Goal: Task Accomplishment & Management: Use online tool/utility

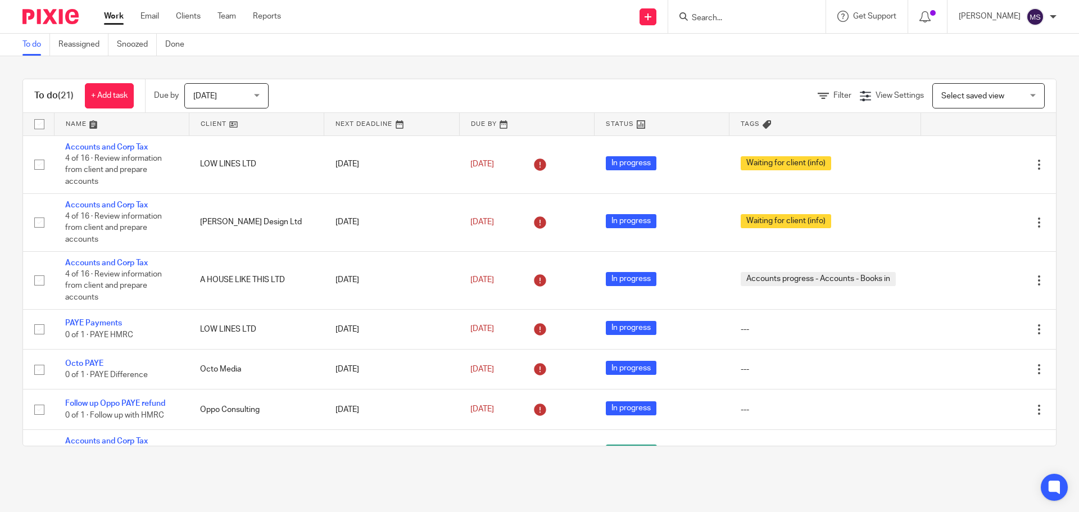
click at [202, 91] on span "[DATE]" at bounding box center [223, 96] width 60 height 24
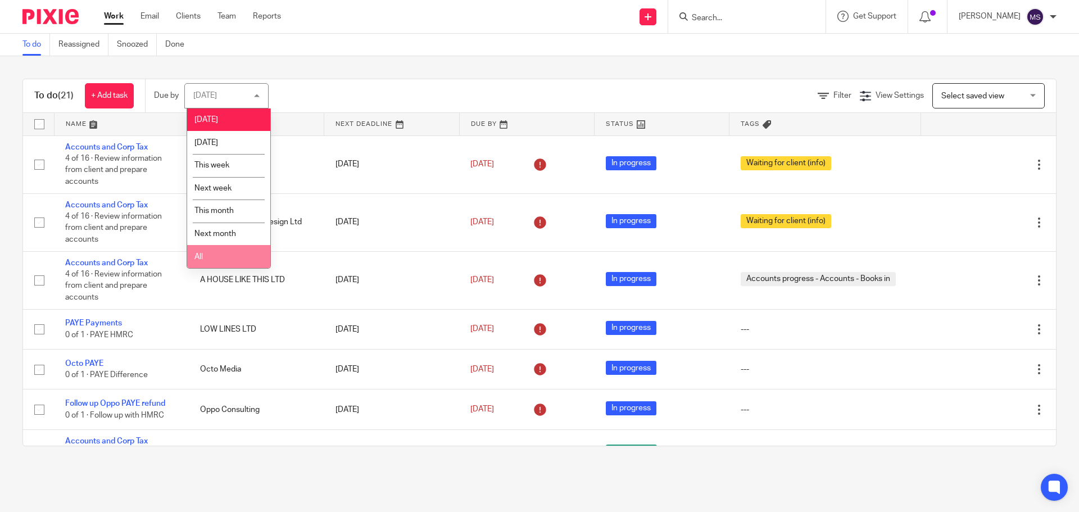
click at [209, 259] on li "All" at bounding box center [228, 256] width 83 height 23
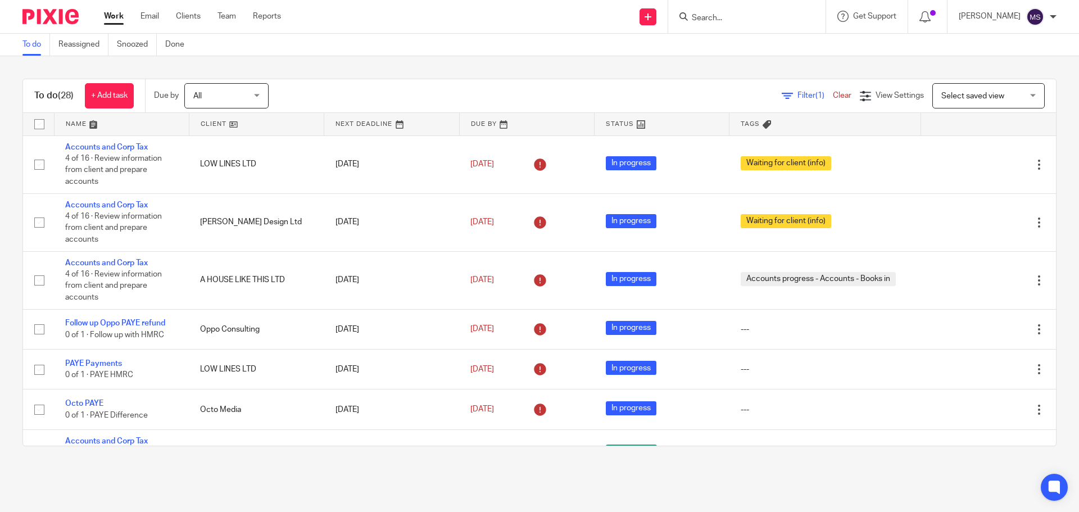
click at [83, 122] on link at bounding box center [122, 124] width 134 height 22
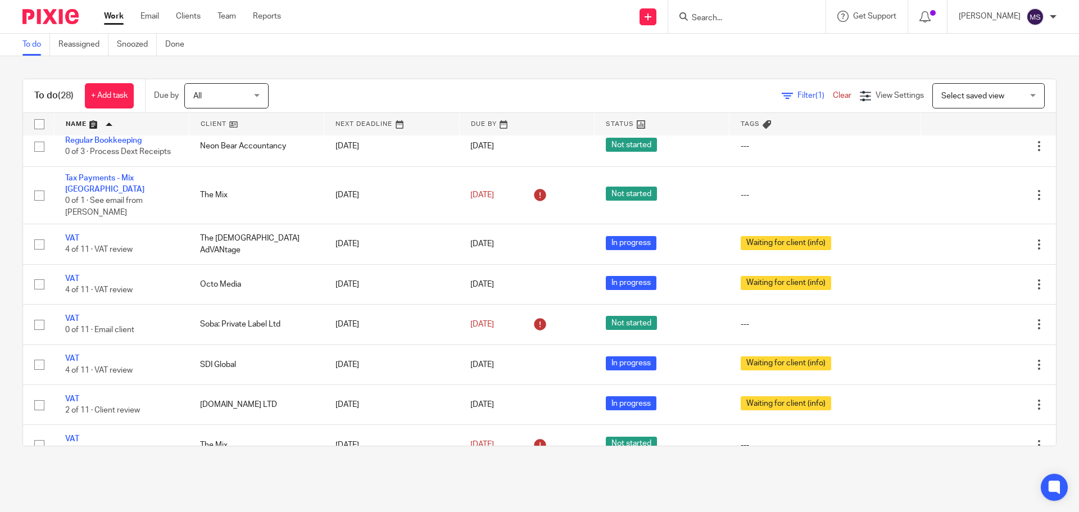
scroll to position [1022, 0]
